Goal: Find contact information: Find contact information

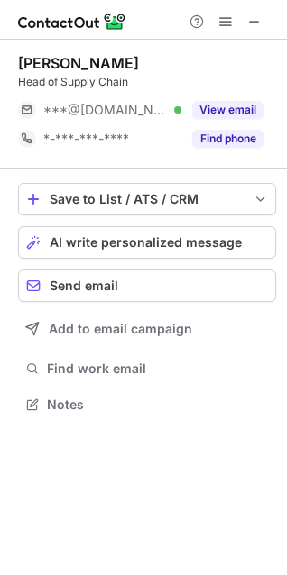
scroll to position [392, 287]
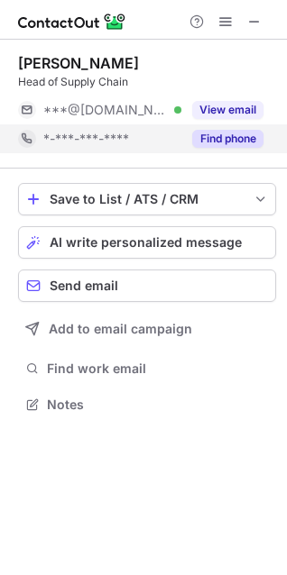
click at [235, 136] on button "Find phone" at bounding box center [227, 139] width 71 height 18
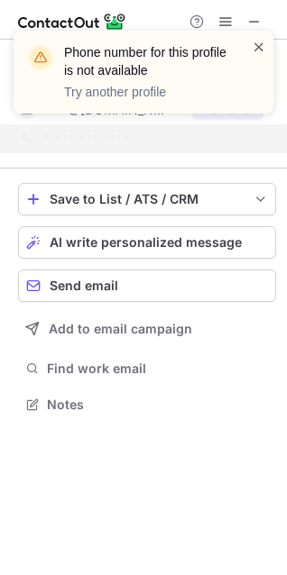
click at [257, 49] on span at bounding box center [258, 47] width 14 height 18
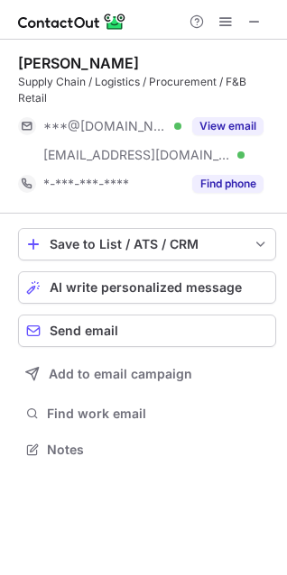
scroll to position [437, 287]
click at [258, 23] on span at bounding box center [254, 21] width 14 height 14
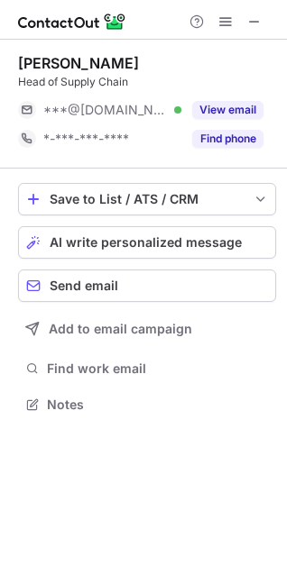
scroll to position [392, 287]
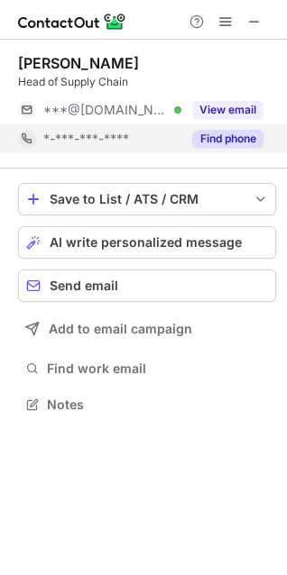
click at [256, 136] on button "Find phone" at bounding box center [227, 139] width 71 height 18
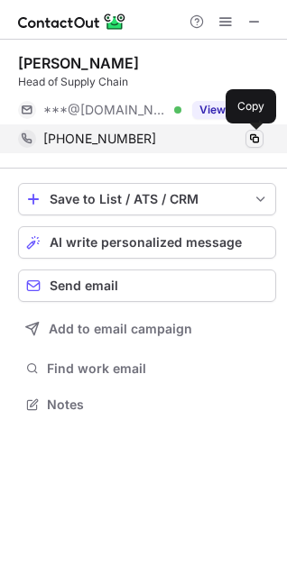
click at [252, 139] on span at bounding box center [254, 139] width 14 height 14
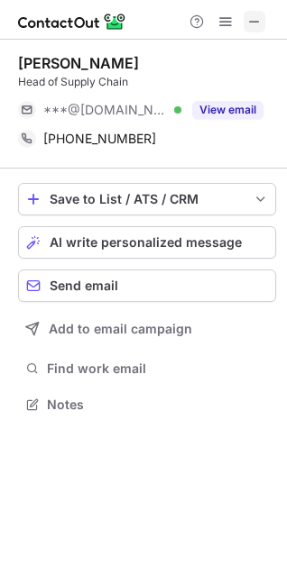
click at [251, 21] on span at bounding box center [254, 21] width 14 height 14
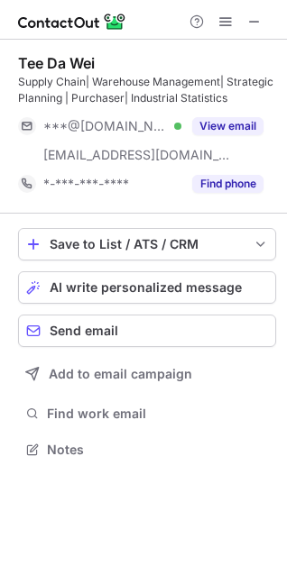
scroll to position [437, 287]
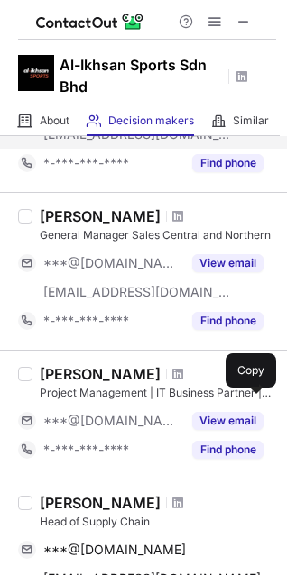
scroll to position [721, 0]
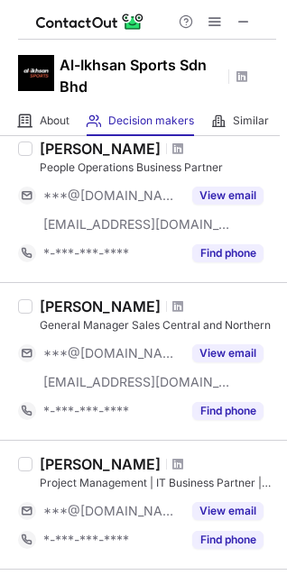
drag, startPoint x: 229, startPoint y: 150, endPoint x: 257, endPoint y: 168, distance: 33.2
click at [257, 168] on div "People Operations Business Partner" at bounding box center [158, 168] width 236 height 16
click at [183, 151] on span at bounding box center [177, 148] width 11 height 14
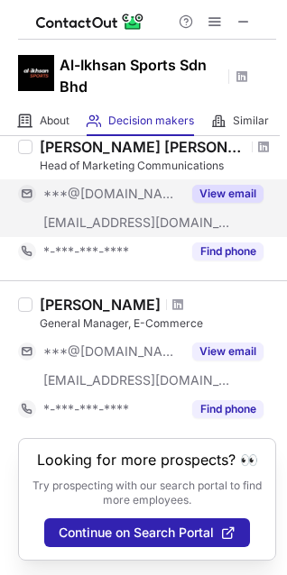
scroll to position [1342, 0]
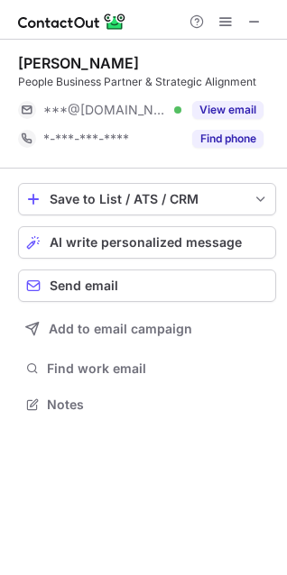
scroll to position [392, 287]
